Goal: Information Seeking & Learning: Learn about a topic

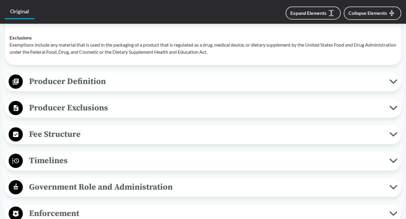
scroll to position [316, 0]
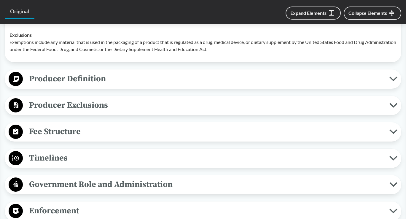
click at [392, 129] on icon at bounding box center [394, 131] width 8 height 5
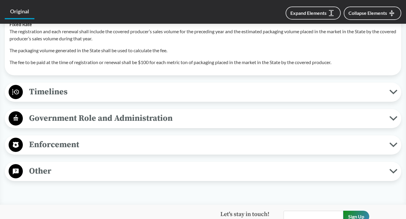
scroll to position [438, 0]
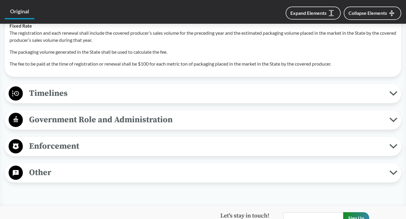
click at [395, 91] on icon at bounding box center [394, 93] width 8 height 5
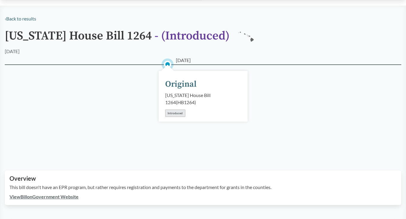
scroll to position [0, 0]
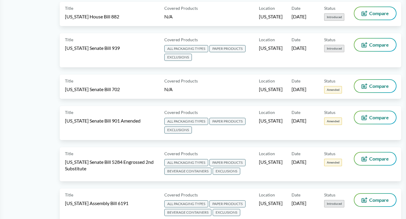
scroll to position [259, 0]
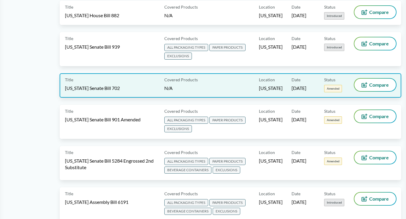
click at [198, 85] on div "Covered Products N/A" at bounding box center [210, 86] width 97 height 14
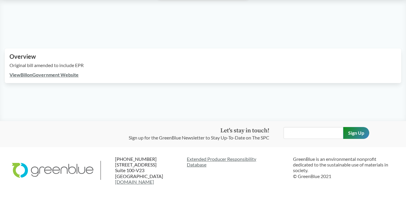
scroll to position [149, 0]
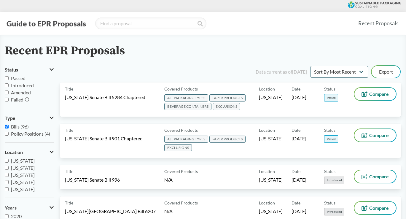
click at [6, 78] on input "Passed" at bounding box center [7, 78] width 4 height 4
checkbox input "true"
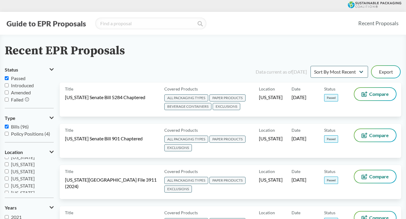
click at [100, 70] on div "Data current as of [DATE] Sort By Most Recent Sort By Status Export" at bounding box center [234, 72] width 335 height 14
click at [269, 69] on div "Data current as of [DATE]" at bounding box center [281, 71] width 51 height 7
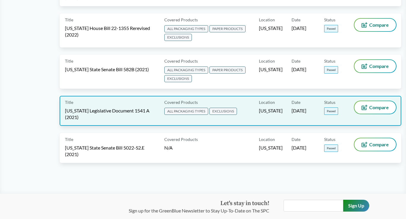
scroll to position [351, 0]
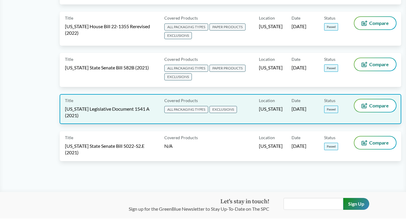
click at [227, 107] on span "EXCLUSIONS" at bounding box center [224, 109] width 28 height 7
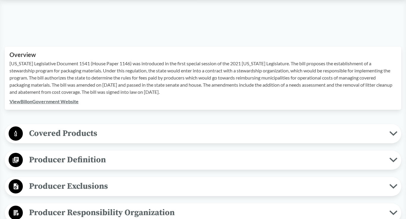
scroll to position [188, 0]
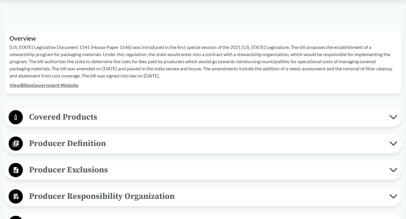
click at [202, 110] on span "Covered Products" at bounding box center [206, 116] width 367 height 13
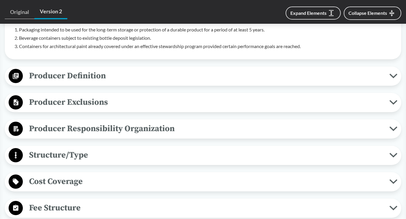
scroll to position [343, 0]
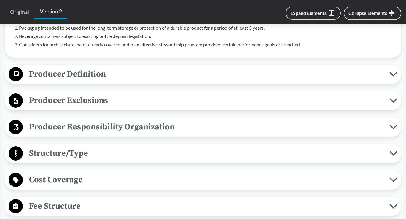
click at [190, 120] on span "Producer Responsibility Organization" at bounding box center [206, 126] width 367 height 13
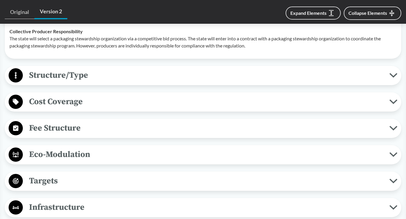
scroll to position [457, 0]
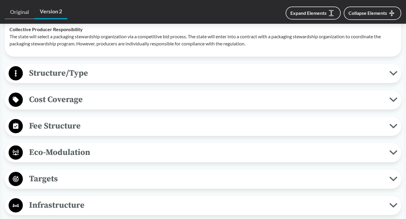
click at [196, 121] on span "Fee Structure" at bounding box center [206, 125] width 367 height 13
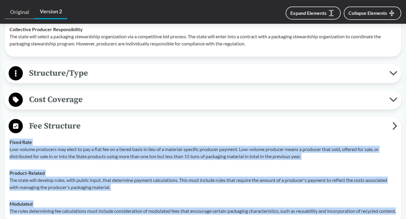
drag, startPoint x: 39, startPoint y: 211, endPoint x: 5, endPoint y: 129, distance: 88.6
click at [5, 129] on div "Fee Structure Fixed Rate Low-volume producers may elect to pay a flat fee on a …" at bounding box center [203, 170] width 397 height 107
copy tbody "Fixed Rate Low-volume producers may elect to pay a flat fee on a tiered basis i…"
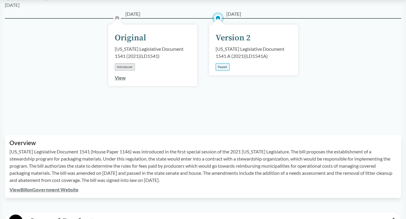
scroll to position [0, 0]
